Goal: Check status: Check status

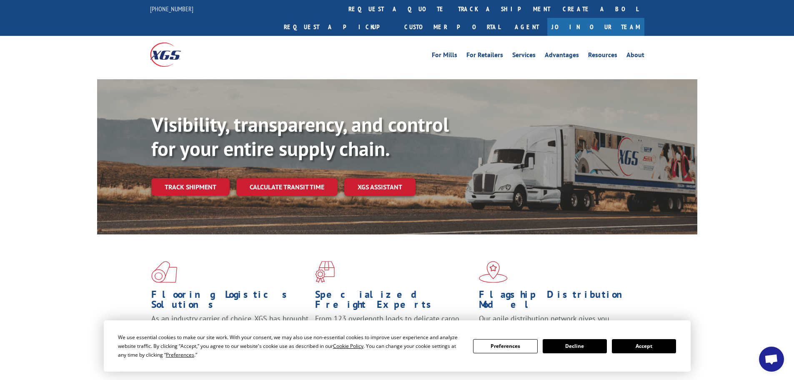
click at [638, 345] on button "Accept" at bounding box center [644, 346] width 64 height 14
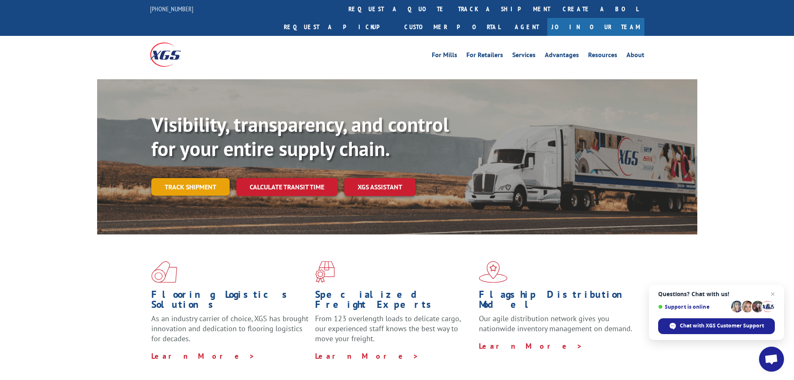
click at [206, 178] on link "Track shipment" at bounding box center [190, 187] width 78 height 18
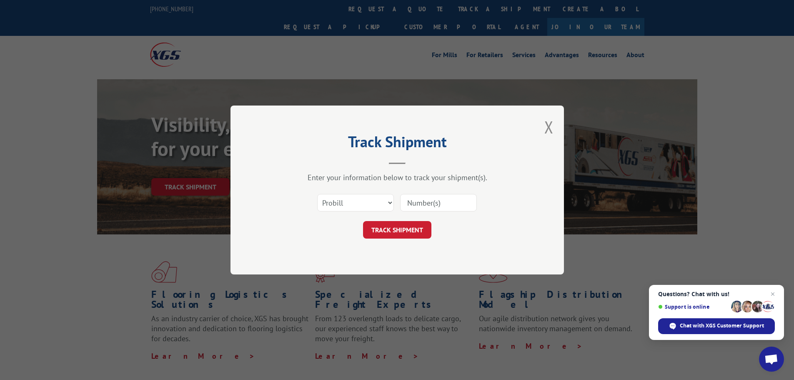
click at [427, 202] on input at bounding box center [438, 203] width 77 height 18
paste input "Xpress Global Systems"
type input "Xpress Global Systems"
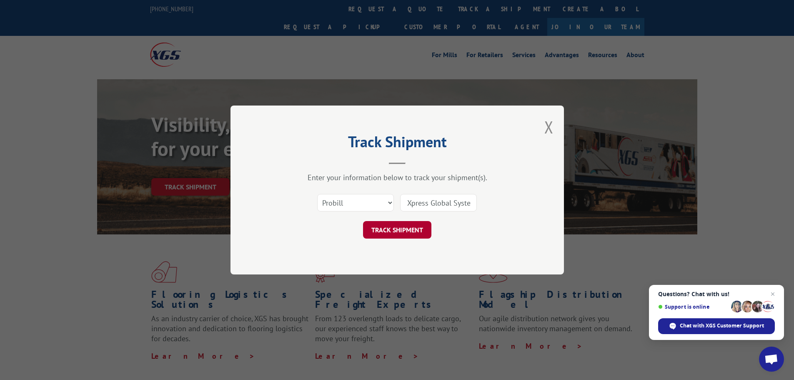
click at [409, 228] on button "TRACK SHIPMENT" at bounding box center [397, 230] width 68 height 18
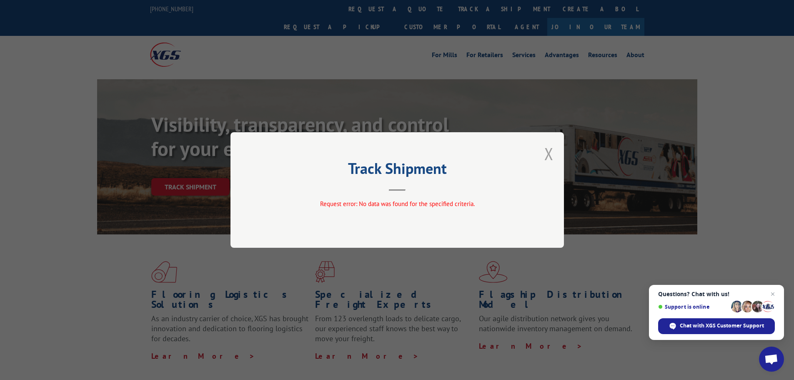
click at [547, 157] on button "Close modal" at bounding box center [548, 154] width 9 height 22
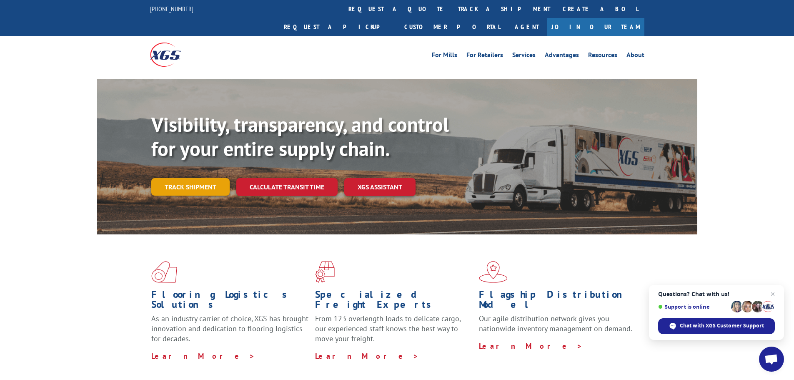
click at [201, 178] on link "Track shipment" at bounding box center [190, 187] width 78 height 18
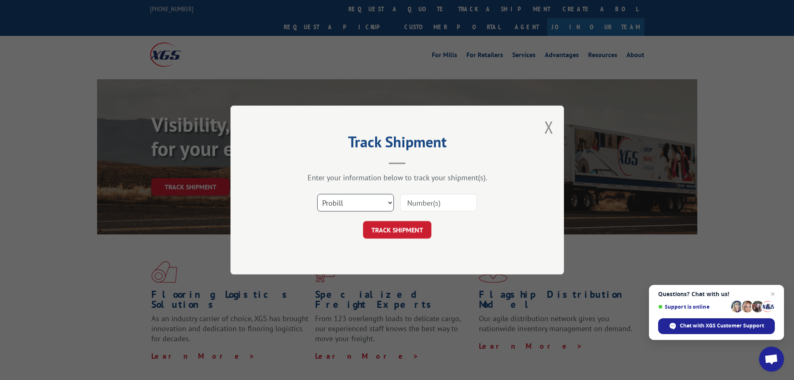
click at [348, 204] on select "Select category... Probill BOL PO" at bounding box center [355, 203] width 77 height 18
select select "po"
click at [317, 194] on select "Select category... Probill BOL PO" at bounding box center [355, 203] width 77 height 18
click at [417, 200] on input at bounding box center [438, 203] width 77 height 18
click at [425, 200] on input at bounding box center [438, 203] width 77 height 18
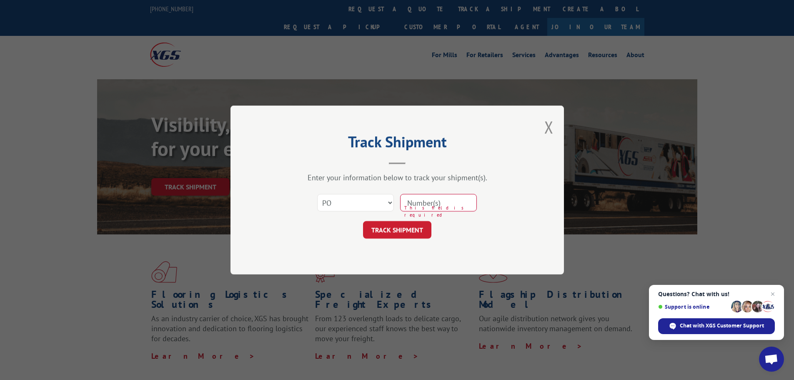
paste input "11657332"
type input "11657332"
click at [415, 232] on button "TRACK SHIPMENT" at bounding box center [397, 230] width 68 height 18
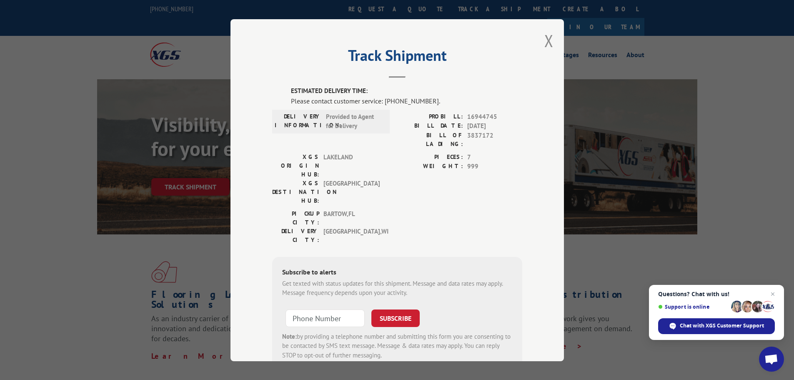
click at [552, 37] on div "Track Shipment ESTIMATED DELIVERY TIME: Please contact customer service: [PHONE…" at bounding box center [398, 190] width 334 height 342
click at [547, 38] on button "Close modal" at bounding box center [548, 41] width 9 height 22
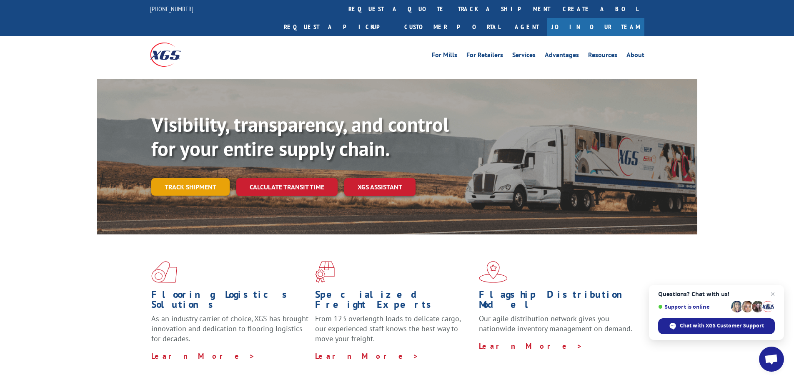
click at [204, 178] on link "Track shipment" at bounding box center [190, 187] width 78 height 18
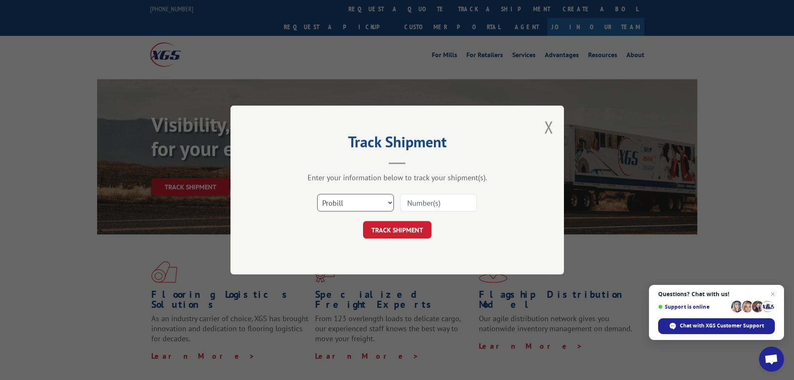
click at [383, 202] on select "Select category... Probill BOL PO" at bounding box center [355, 203] width 77 height 18
click at [390, 201] on select "Select category... Probill BOL PO" at bounding box center [355, 203] width 77 height 18
click at [390, 205] on select "Select category... Probill BOL PO" at bounding box center [355, 203] width 77 height 18
select select "po"
click at [317, 194] on select "Select category... Probill BOL PO" at bounding box center [355, 203] width 77 height 18
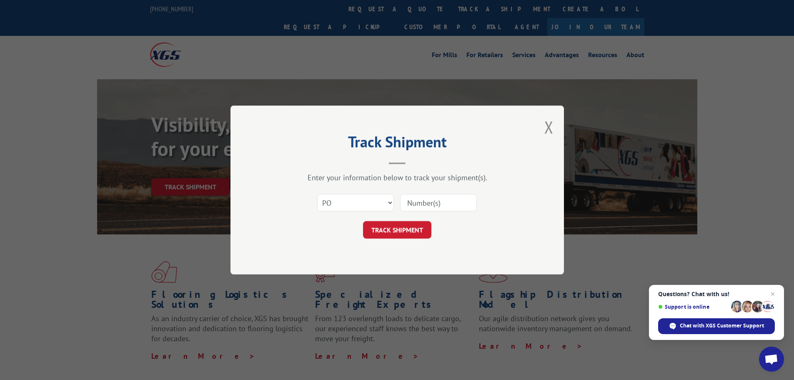
click at [445, 201] on input at bounding box center [438, 203] width 77 height 18
paste input "11657332"
type input "11657332"
click at [412, 233] on button "TRACK SHIPMENT" at bounding box center [397, 230] width 68 height 18
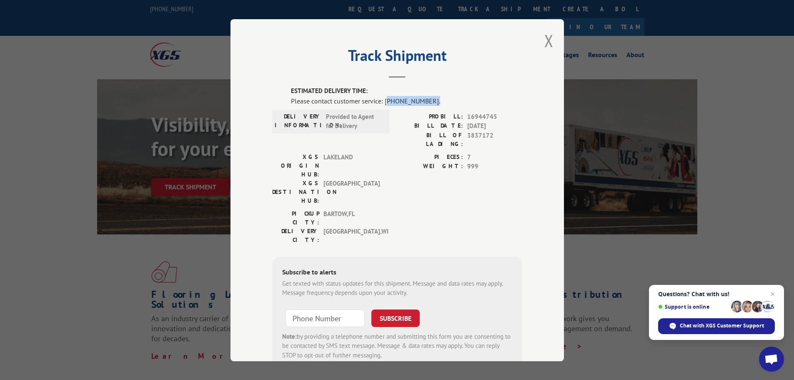
drag, startPoint x: 383, startPoint y: 99, endPoint x: 435, endPoint y: 100, distance: 51.7
click at [435, 100] on div "Please contact customer service: [PHONE_NUMBER]." at bounding box center [406, 100] width 231 height 10
click at [382, 101] on div "Please contact customer service: [PHONE_NUMBER]." at bounding box center [406, 100] width 231 height 10
drag, startPoint x: 382, startPoint y: 101, endPoint x: 428, endPoint y: 104, distance: 46.4
click at [428, 104] on div "Please contact customer service: [PHONE_NUMBER]." at bounding box center [406, 100] width 231 height 10
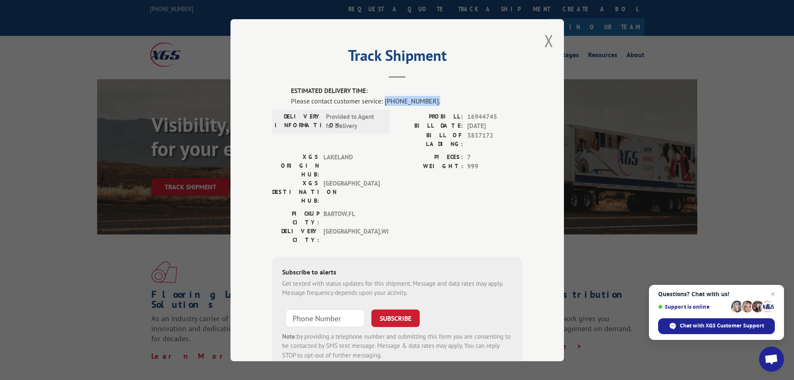
copy div "[PHONE_NUMBER]."
